Goal: Information Seeking & Learning: Learn about a topic

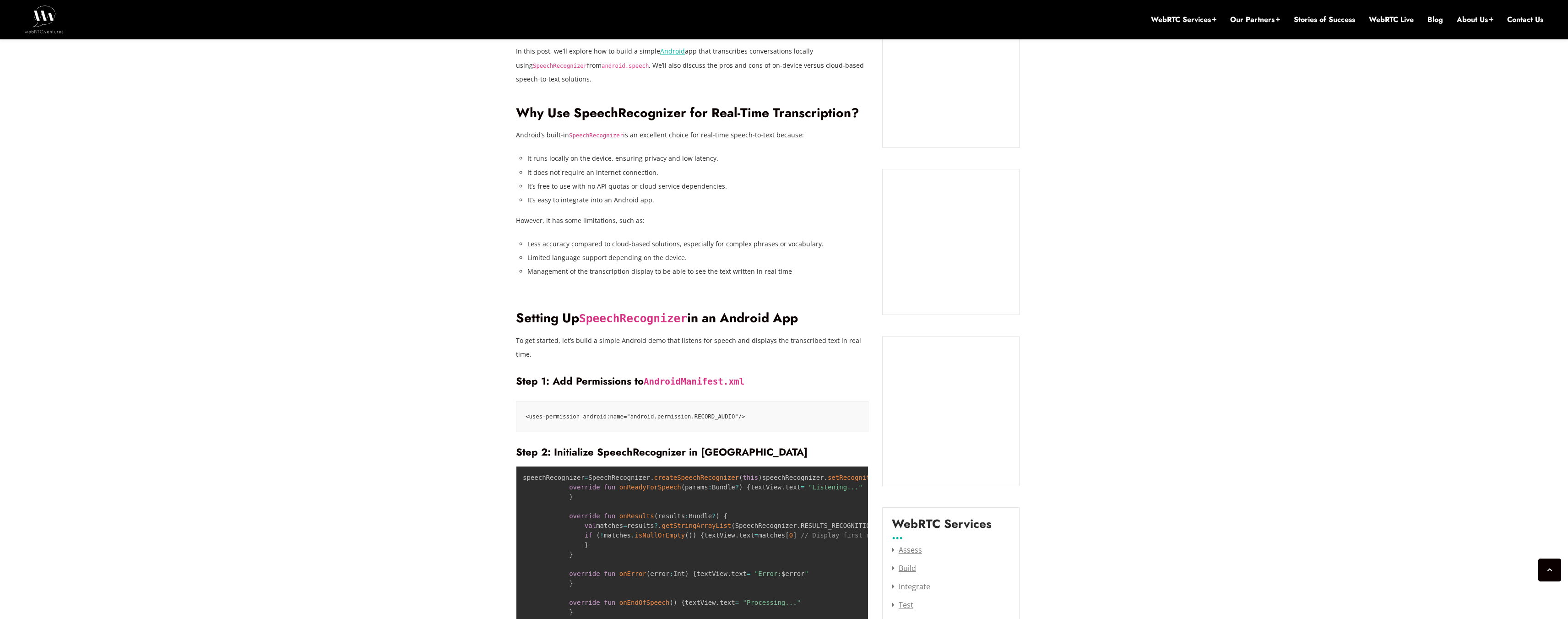
scroll to position [693, 0]
click at [540, 334] on p "To get started, let’s build a simple Android demo that listens for speech and d…" at bounding box center [692, 347] width 352 height 27
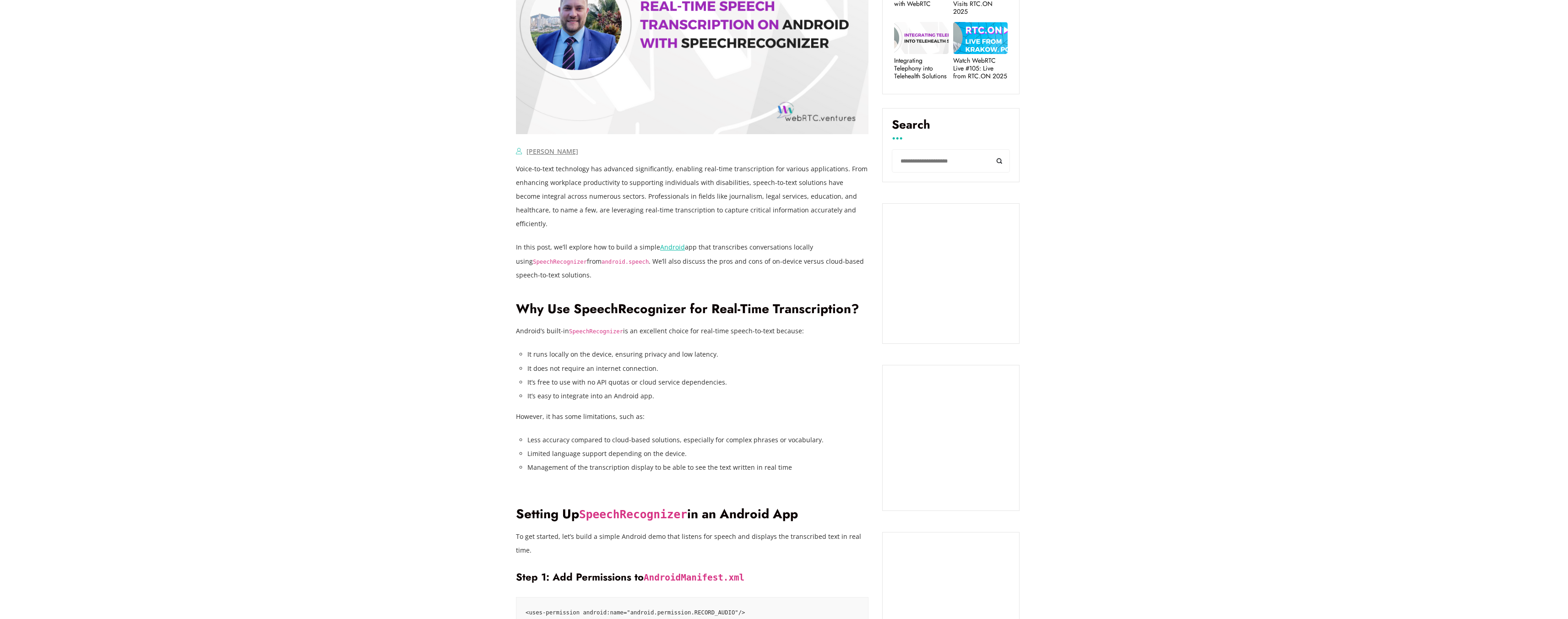
scroll to position [478, 0]
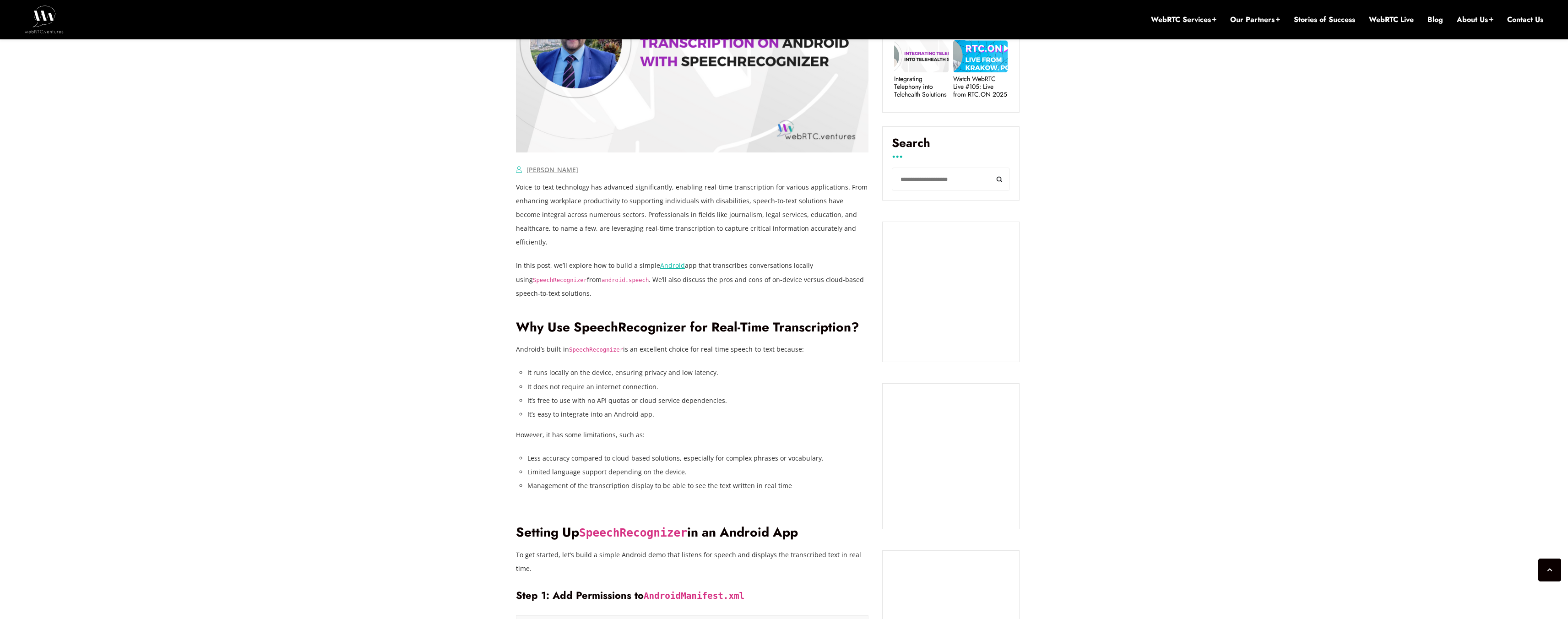
click at [600, 526] on code "SpeechRecognizer" at bounding box center [632, 533] width 108 height 13
copy code "SpeechRecognizer"
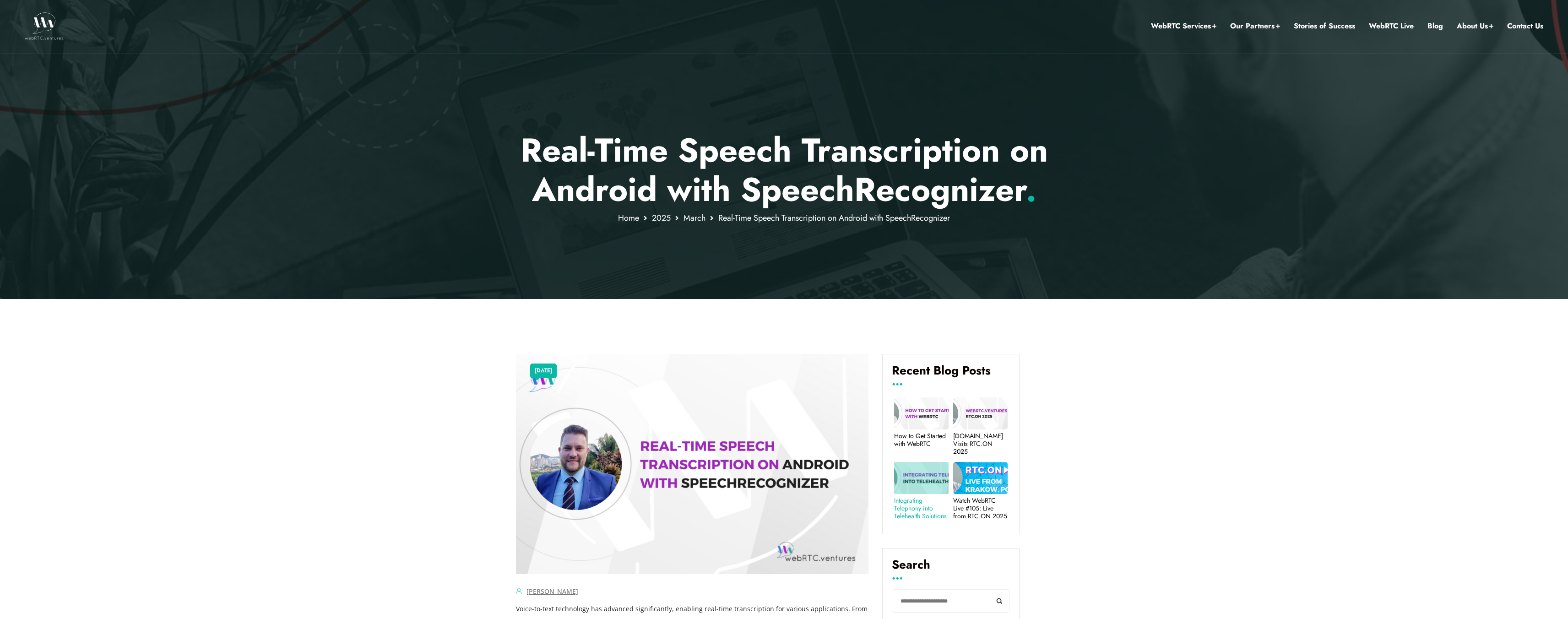
scroll to position [2, 0]
